Goal: Task Accomplishment & Management: Manage account settings

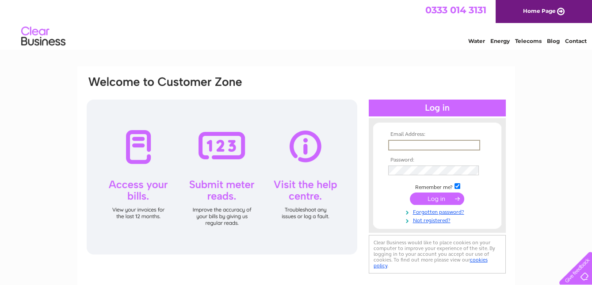
click at [438, 144] on input "text" at bounding box center [434, 145] width 92 height 11
type input "kingsfarmshop@btconnect.com"
click at [433, 192] on td at bounding box center [437, 198] width 103 height 17
click at [445, 194] on input "submit" at bounding box center [437, 197] width 54 height 12
click at [456, 195] on input "submit" at bounding box center [437, 197] width 54 height 12
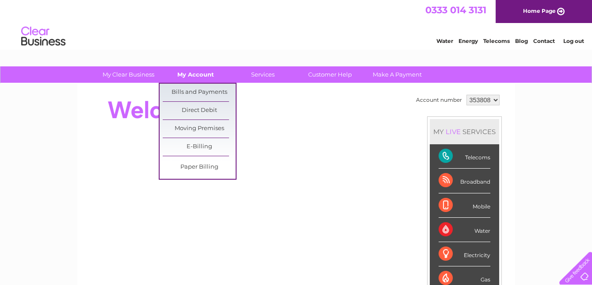
click at [195, 75] on link "My Account" at bounding box center [195, 74] width 73 height 16
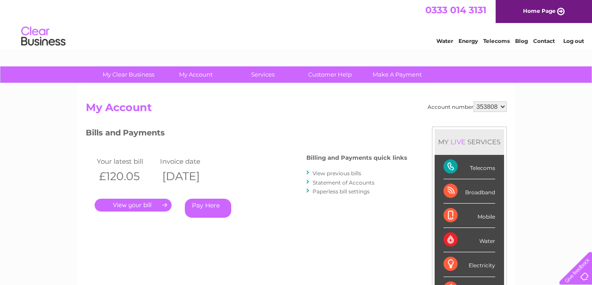
click at [194, 87] on div "Account number 353808 My Account MY LIVE SERVICES Telecoms Broadband Mobile Wat…" at bounding box center [295, 230] width 437 height 293
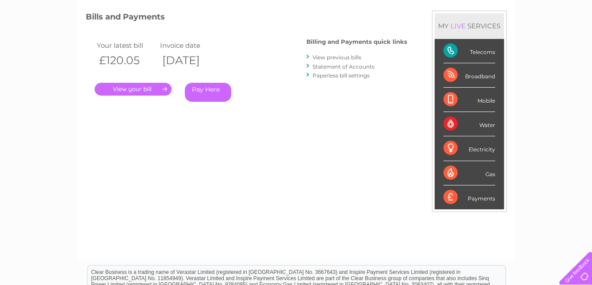
scroll to position [120, 0]
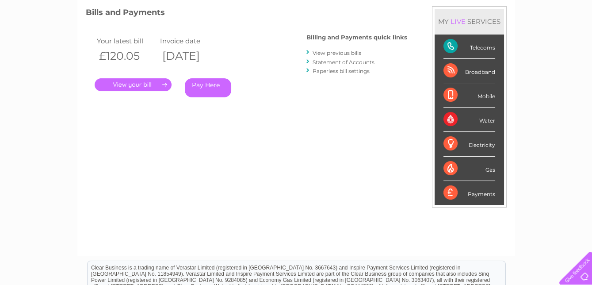
click at [151, 81] on link "." at bounding box center [133, 84] width 77 height 13
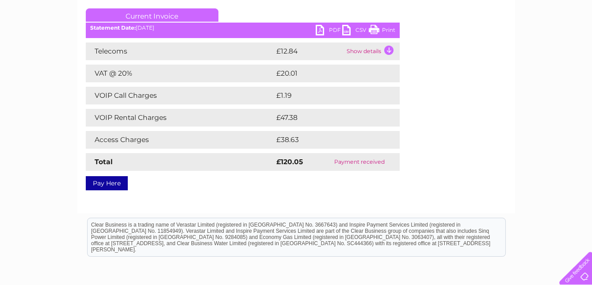
scroll to position [120, 0]
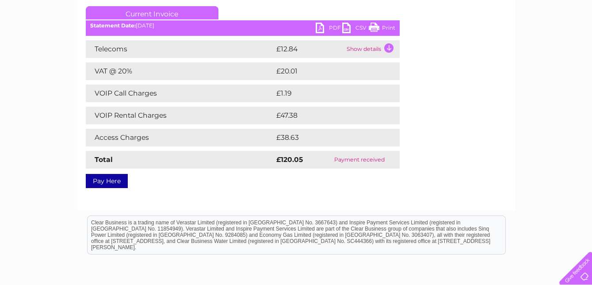
click at [389, 44] on td "Show details" at bounding box center [371, 49] width 55 height 18
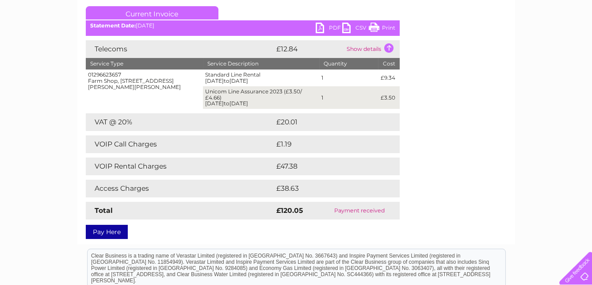
click at [327, 27] on link "PDF" at bounding box center [328, 29] width 27 height 13
